Goal: Information Seeking & Learning: Learn about a topic

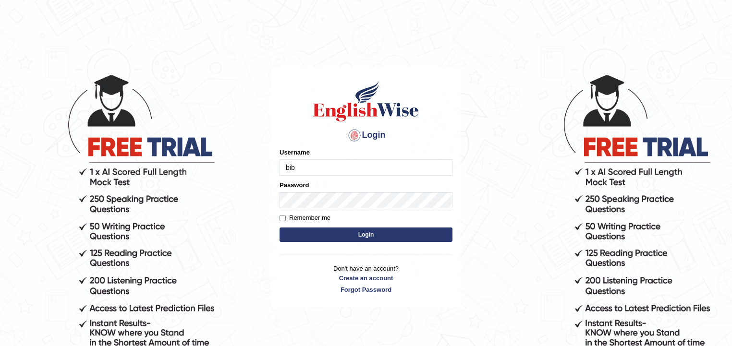
type input "bibekanand"
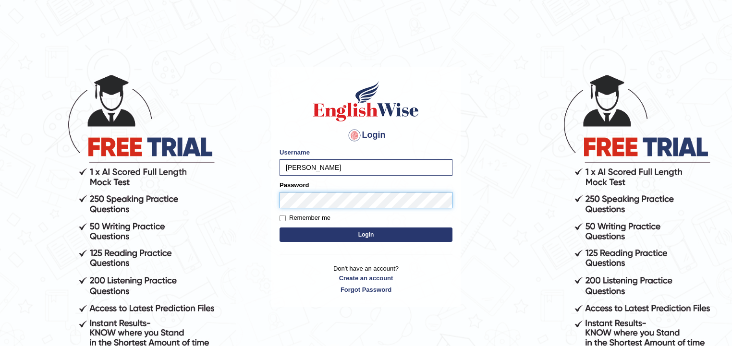
click at [280, 228] on button "Login" at bounding box center [366, 235] width 173 height 14
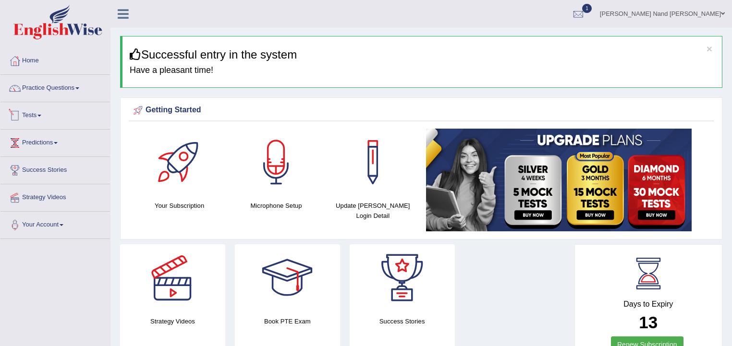
click at [42, 112] on link "Tests" at bounding box center [55, 114] width 110 height 24
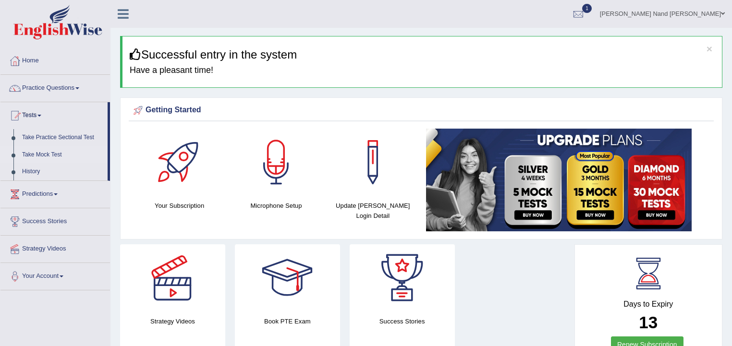
click at [48, 152] on link "Take Mock Test" at bounding box center [63, 155] width 90 height 17
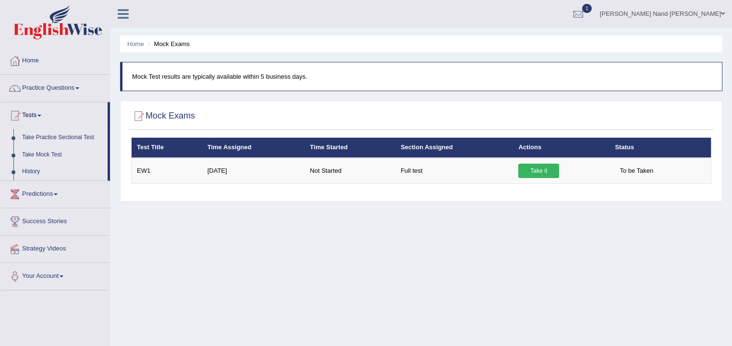
click at [61, 138] on link "Take Practice Sectional Test" at bounding box center [63, 137] width 90 height 17
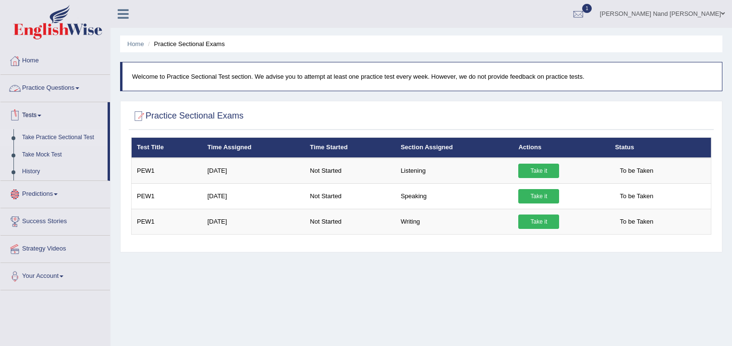
click at [81, 90] on link "Practice Questions" at bounding box center [55, 87] width 110 height 24
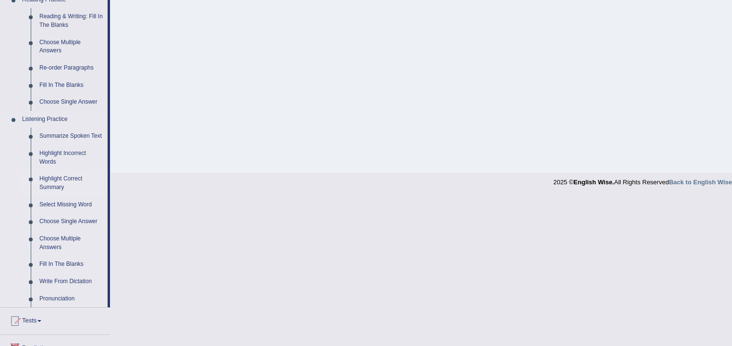
scroll to position [346, 0]
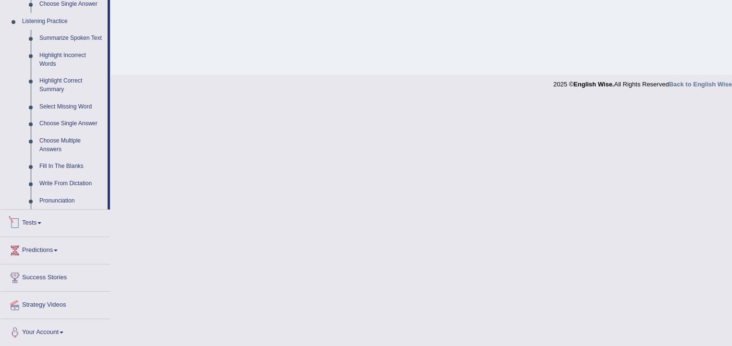
click at [40, 224] on link "Tests" at bounding box center [55, 222] width 110 height 24
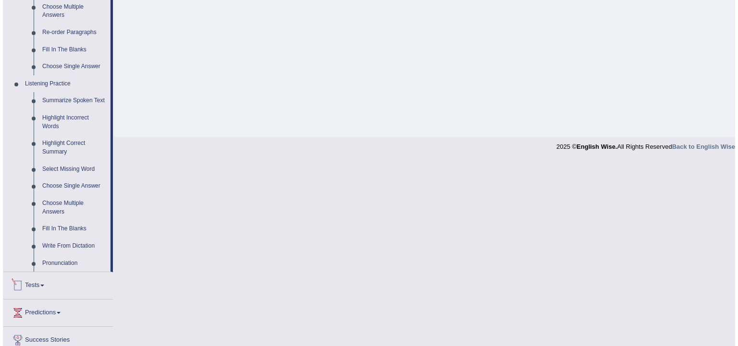
scroll to position [158, 0]
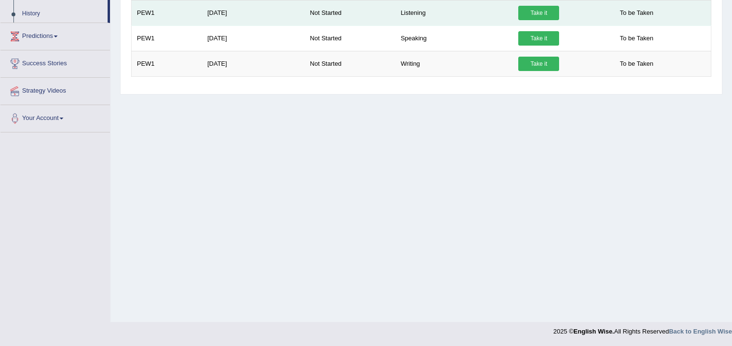
click at [540, 8] on link "Take it" at bounding box center [538, 13] width 41 height 14
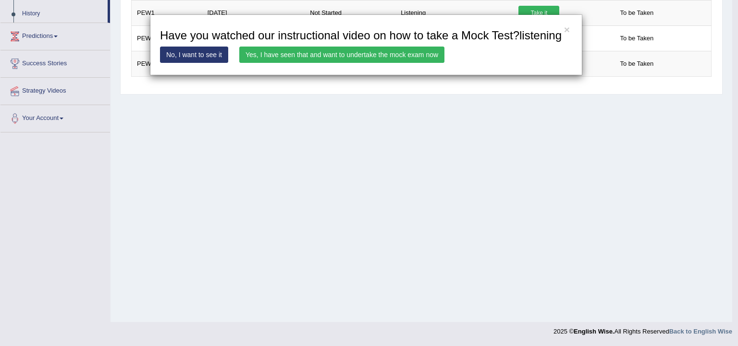
click at [284, 57] on link "Yes, I have seen that and want to undertake the mock exam now" at bounding box center [341, 55] width 205 height 16
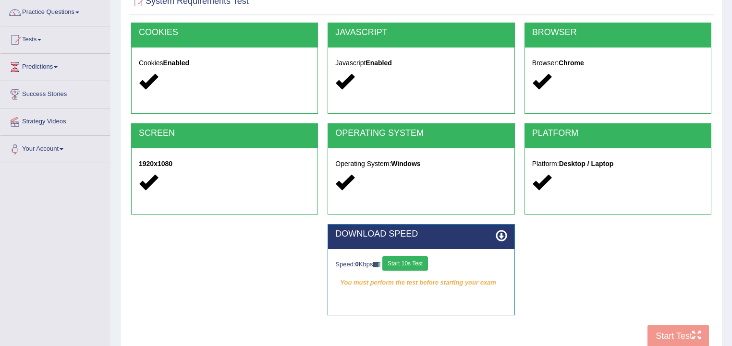
scroll to position [77, 0]
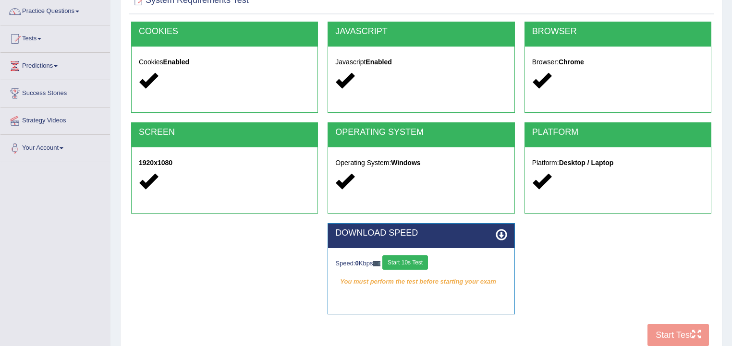
click at [668, 334] on div "COOKIES Cookies Enabled JAVASCRIPT Javascript Enabled BROWSER Browser: Chrome S…" at bounding box center [421, 187] width 585 height 330
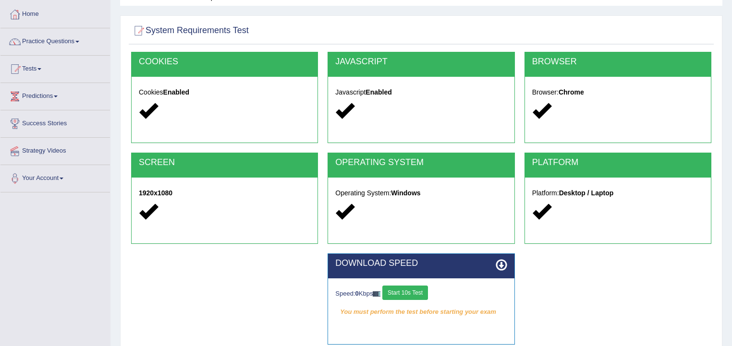
scroll to position [0, 0]
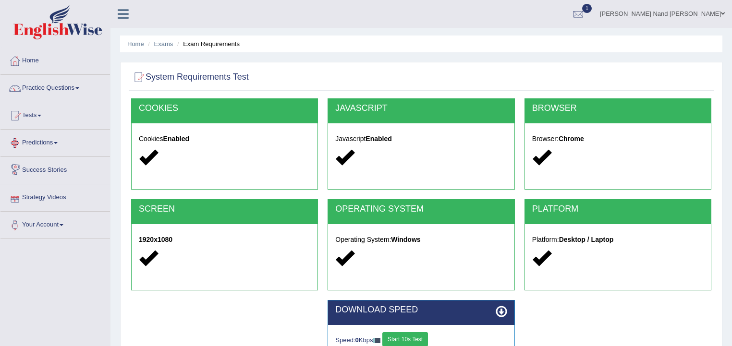
click at [33, 197] on link "Strategy Videos" at bounding box center [55, 196] width 110 height 24
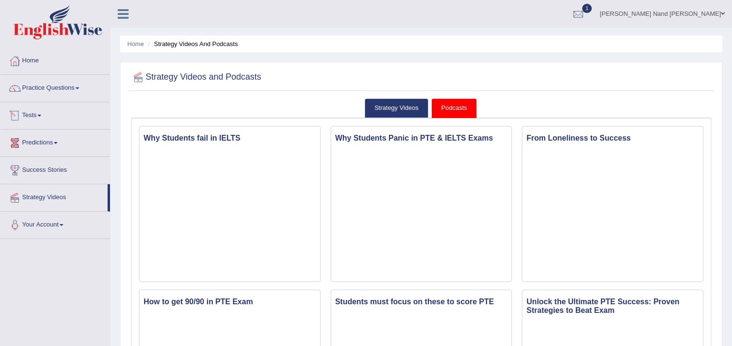
click at [42, 114] on link "Tests" at bounding box center [55, 114] width 110 height 24
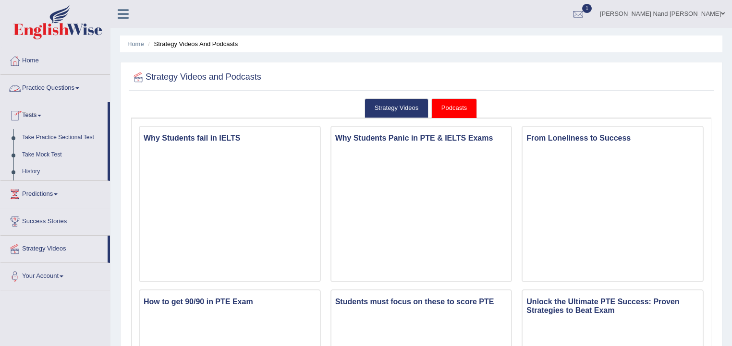
click at [83, 86] on link "Practice Questions" at bounding box center [55, 87] width 110 height 24
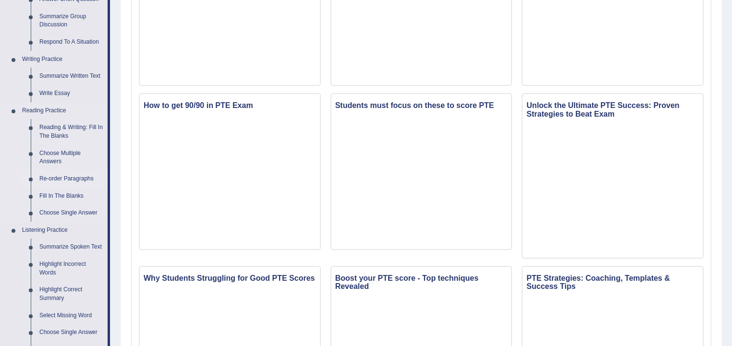
scroll to position [231, 0]
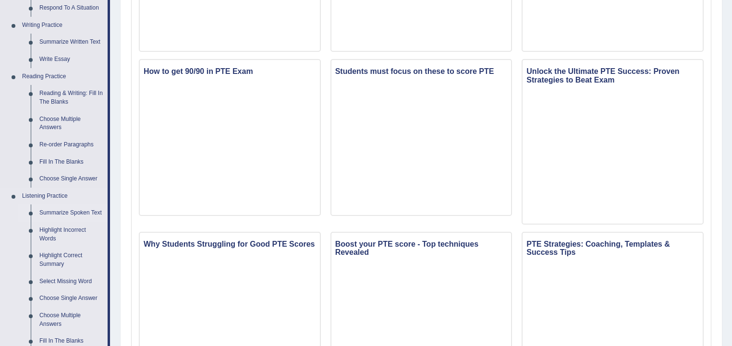
click at [73, 216] on link "Summarize Spoken Text" at bounding box center [71, 213] width 73 height 17
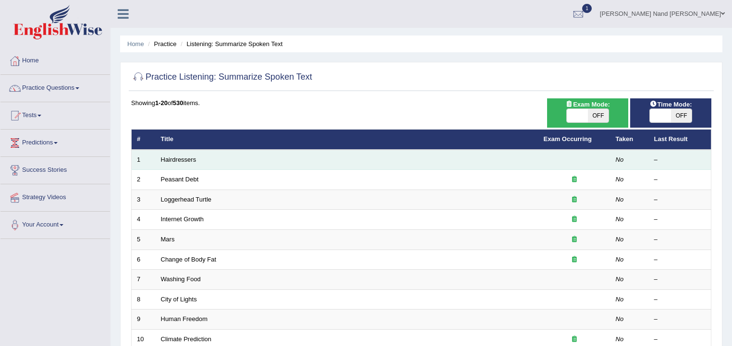
click at [386, 163] on td "Hairdressers" at bounding box center [347, 160] width 383 height 20
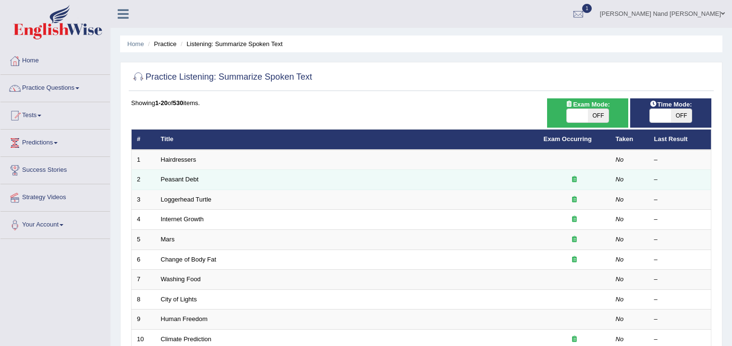
click at [382, 177] on td "Peasant Debt" at bounding box center [347, 180] width 383 height 20
click at [191, 180] on link "Peasant Debt" at bounding box center [180, 179] width 38 height 7
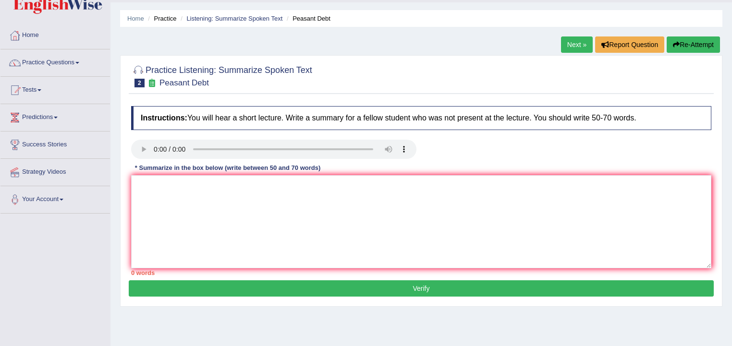
scroll to position [38, 0]
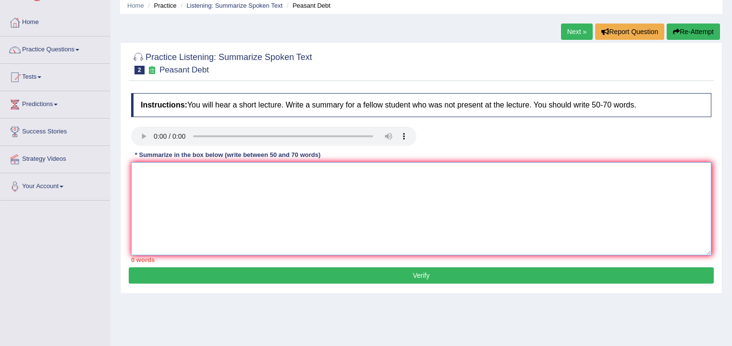
click at [233, 177] on textarea at bounding box center [421, 208] width 580 height 93
type textarea "M"
type textarea "R"
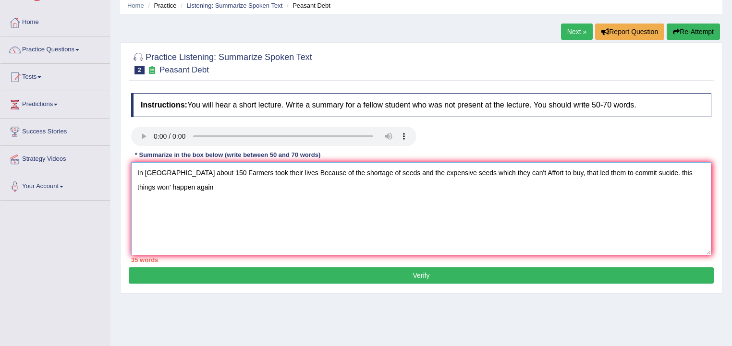
click at [673, 173] on textarea "In India about 150 Farmers took their lives Because of the shortage of seeds an…" at bounding box center [421, 208] width 580 height 93
click at [155, 186] on textarea "In India about 150 Farmers took their lives Because of the shortage of seeds an…" at bounding box center [421, 208] width 580 height 93
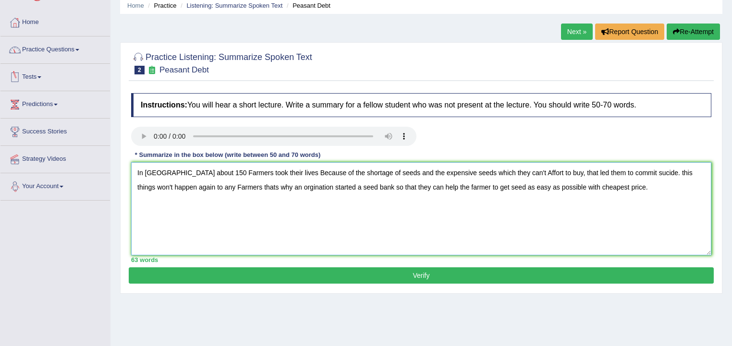
type textarea "In India about 150 Farmers took their lives Because of the shortage of seeds an…"
click at [53, 187] on link "Your Account" at bounding box center [55, 185] width 110 height 24
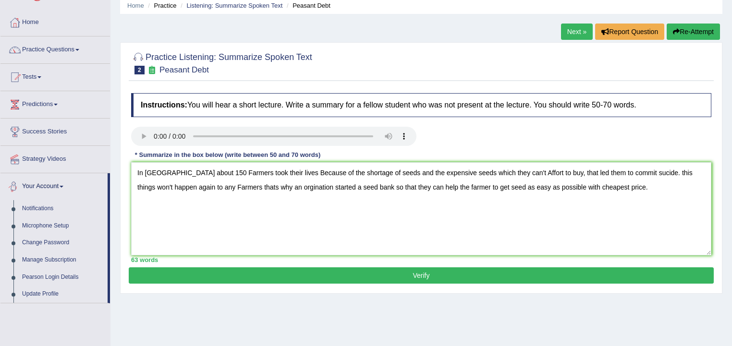
click at [62, 183] on link "Your Account" at bounding box center [53, 185] width 107 height 24
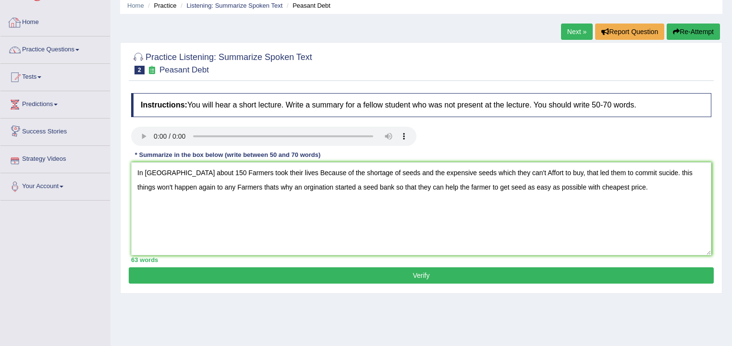
click at [33, 24] on link "Home" at bounding box center [55, 21] width 110 height 24
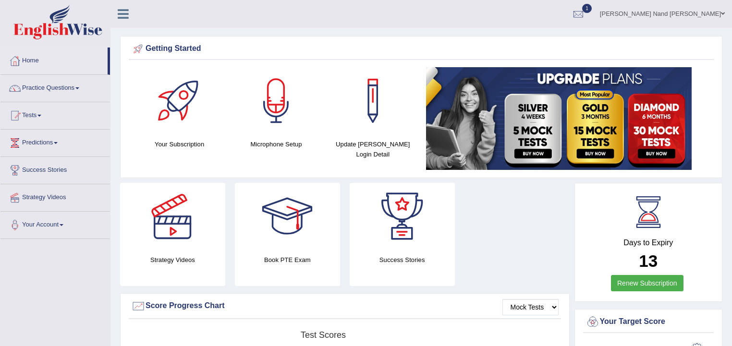
click at [717, 10] on link "[PERSON_NAME] Nand [PERSON_NAME]" at bounding box center [662, 12] width 139 height 25
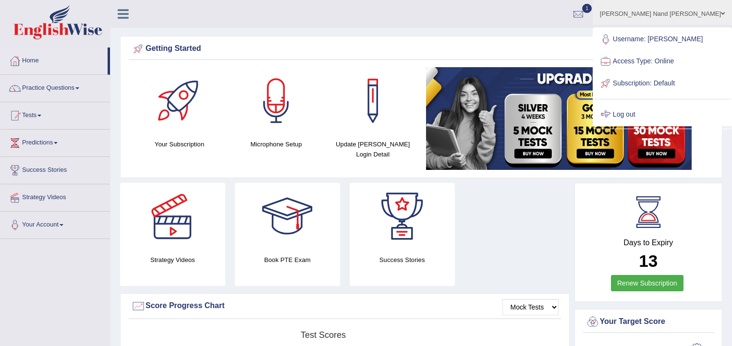
click at [659, 115] on link "Log out" at bounding box center [662, 115] width 137 height 22
